Goal: Use online tool/utility: Utilize a website feature to perform a specific function

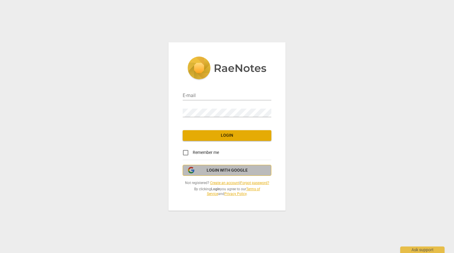
click at [232, 172] on span "Login with Google" at bounding box center [226, 170] width 41 height 6
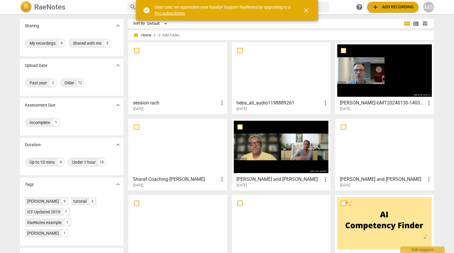
click at [147, 102] on h3 "session rach" at bounding box center [175, 102] width 85 height 7
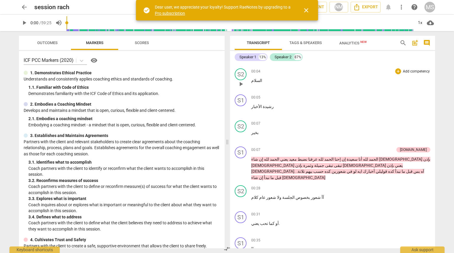
scroll to position [43, 0]
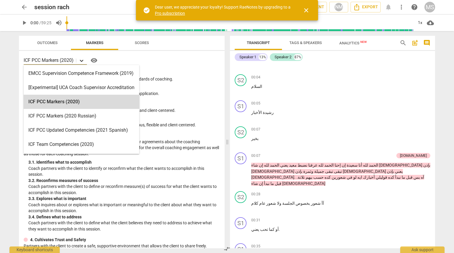
click at [84, 61] on icon at bounding box center [82, 61] width 6 height 6
click at [84, 103] on div "ICF PCC Markers (2020)" at bounding box center [81, 102] width 115 height 14
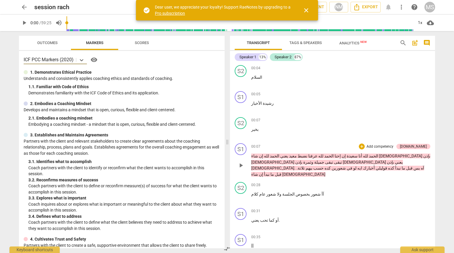
scroll to position [44, 0]
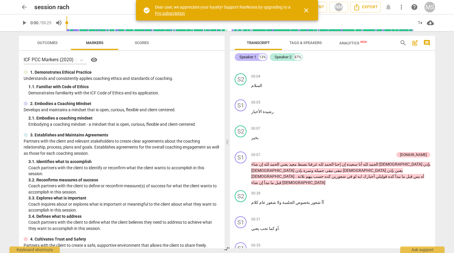
click at [253, 59] on div "Speaker 1" at bounding box center [247, 57] width 17 height 6
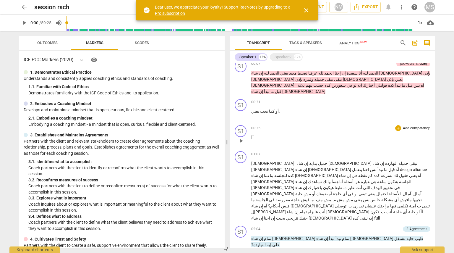
scroll to position [84, 0]
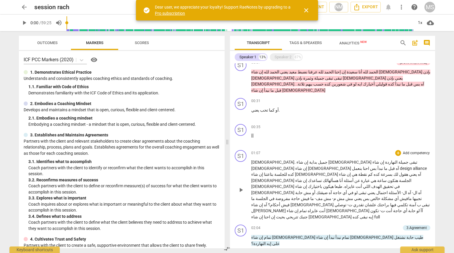
click at [402, 150] on p "Add competency" at bounding box center [416, 152] width 28 height 5
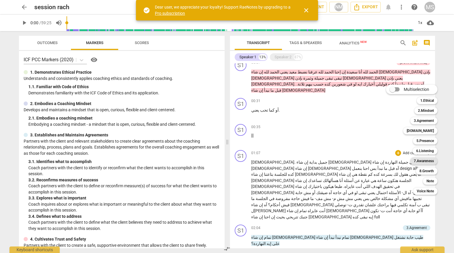
click at [426, 160] on b "7.Awareness" at bounding box center [423, 160] width 20 height 7
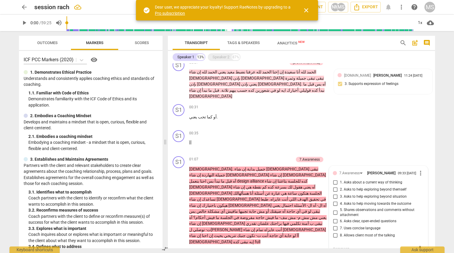
click at [438, 153] on div "Transcript Tags & Speakers Analytics New search post_add comment Speaker 1 13% …" at bounding box center [302, 142] width 274 height 222
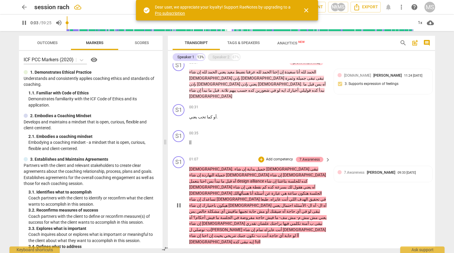
click at [311, 157] on div "7.Awareness" at bounding box center [309, 159] width 20 height 5
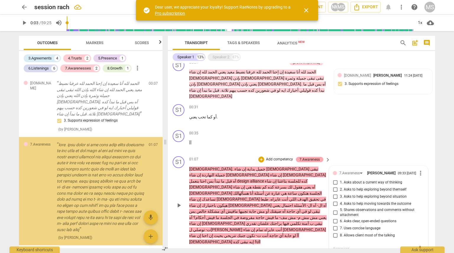
scroll to position [23, 0]
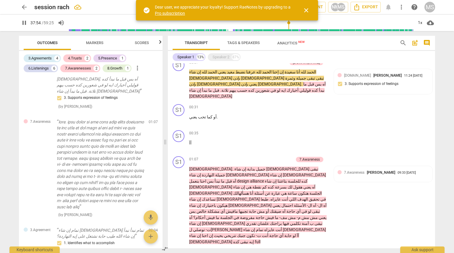
drag, startPoint x: 311, startPoint y: 146, endPoint x: 288, endPoint y: 22, distance: 125.6
click at [288, 22] on input "range" at bounding box center [241, 22] width 344 height 19
click at [306, 11] on span "close" at bounding box center [305, 10] width 7 height 7
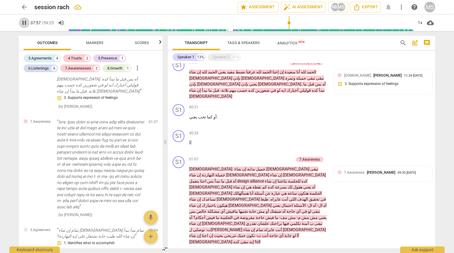
click at [26, 26] on span "pause" at bounding box center [24, 22] width 7 height 7
type input "2278"
click at [200, 57] on div "13%" at bounding box center [200, 57] width 8 height 6
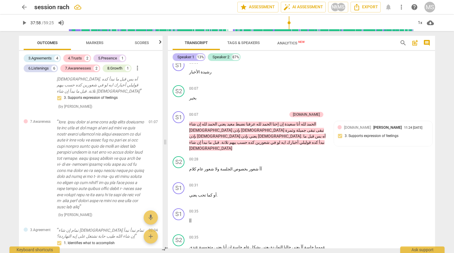
scroll to position [136, 0]
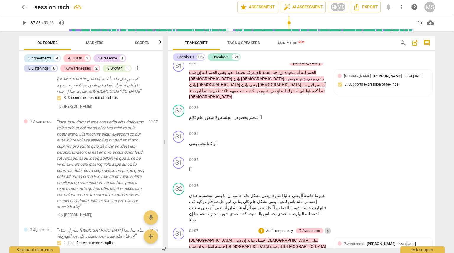
click at [324, 227] on span "keyboard_arrow_right" at bounding box center [327, 230] width 7 height 7
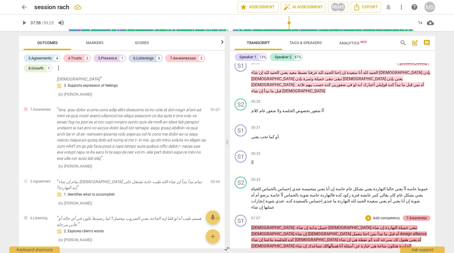
click at [422, 215] on div "7.Awareness" at bounding box center [416, 217] width 20 height 5
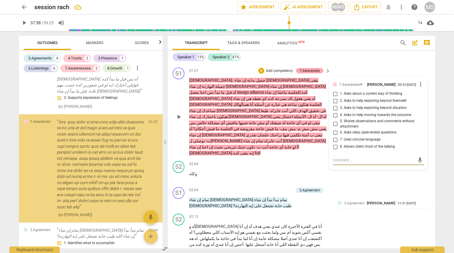
scroll to position [0, 0]
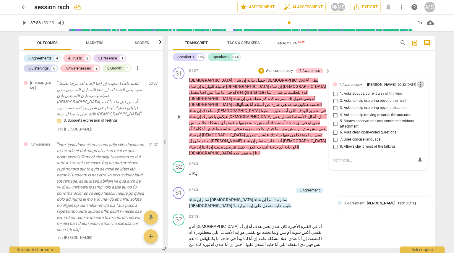
click at [418, 81] on span "more_vert" at bounding box center [420, 84] width 7 height 7
click at [422, 75] on li "Delete" at bounding box center [425, 76] width 20 height 11
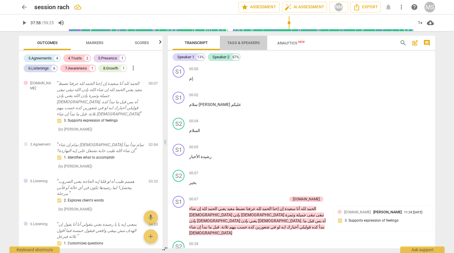
click at [238, 46] on span "Tags & Speakers" at bounding box center [243, 43] width 47 height 8
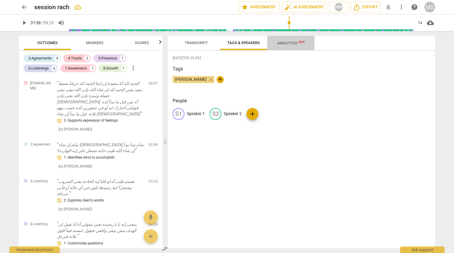
click at [285, 44] on span "Analytics New" at bounding box center [290, 43] width 27 height 4
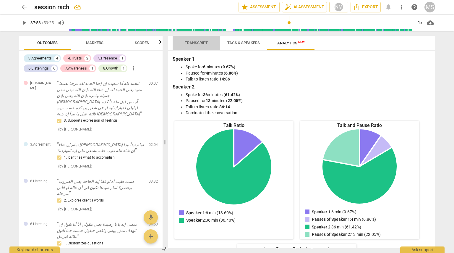
click at [190, 43] on span "Transcript" at bounding box center [196, 42] width 23 height 4
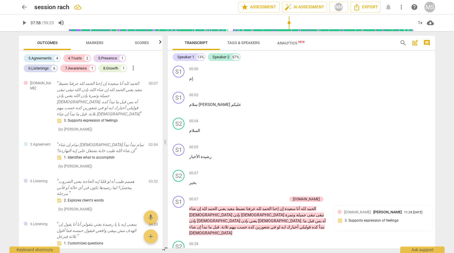
click at [90, 42] on span "Markers" at bounding box center [94, 42] width 17 height 4
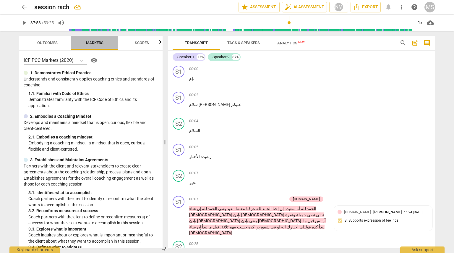
click at [90, 42] on span "Markers" at bounding box center [94, 42] width 17 height 4
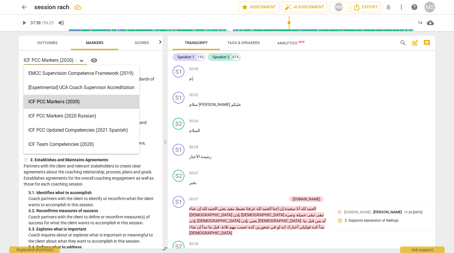
click at [79, 61] on icon at bounding box center [82, 61] width 6 height 6
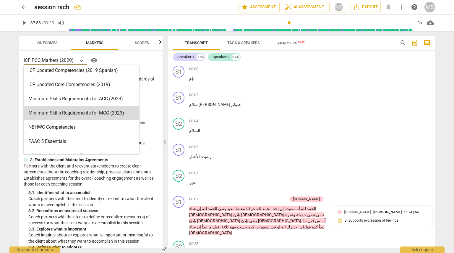
scroll to position [98, 0]
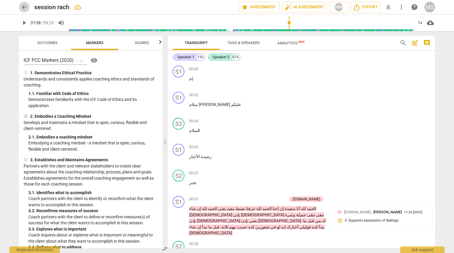
click at [22, 7] on span "arrow_back" at bounding box center [24, 7] width 7 height 7
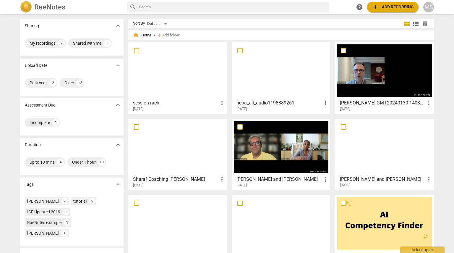
click at [362, 102] on h3 "[PERSON_NAME]-GMT20240130-140312_Recording_gallery_1280x720" at bounding box center [382, 102] width 85 height 7
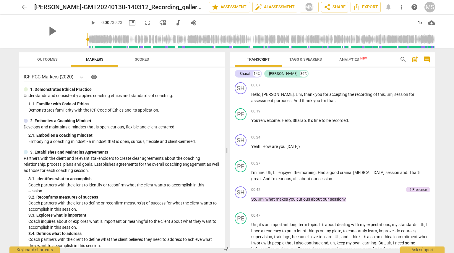
click at [333, 8] on span "share Share" at bounding box center [334, 7] width 22 height 7
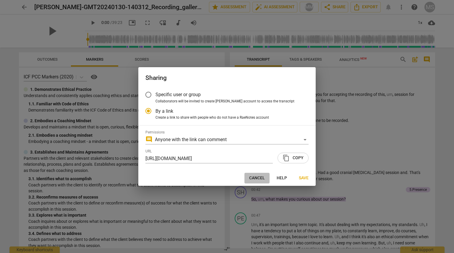
click at [262, 178] on span "Cancel" at bounding box center [257, 178] width 16 height 6
radio input "false"
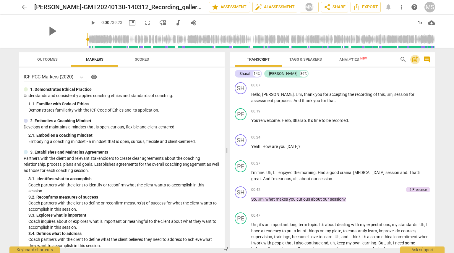
click at [414, 59] on span "post_add" at bounding box center [414, 59] width 7 height 7
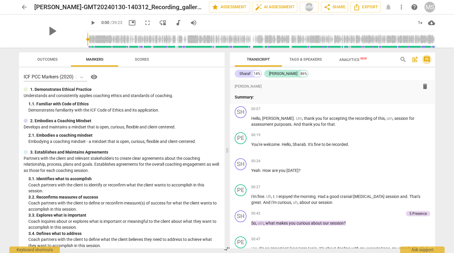
click at [427, 58] on span "comment" at bounding box center [426, 59] width 7 height 7
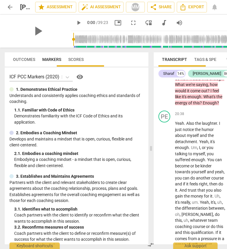
scroll to position [5851, 0]
